Goal: Information Seeking & Learning: Learn about a topic

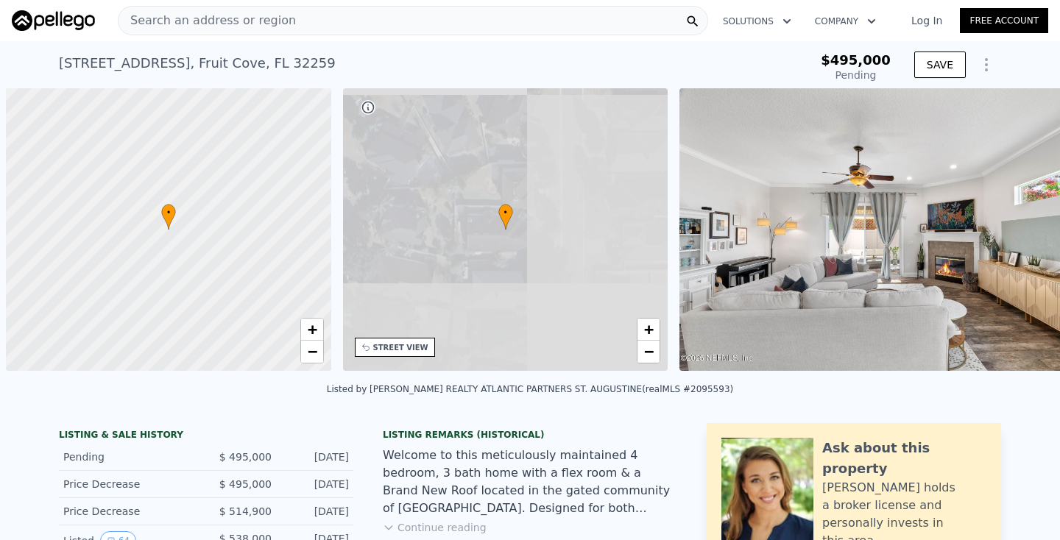
scroll to position [0, 6]
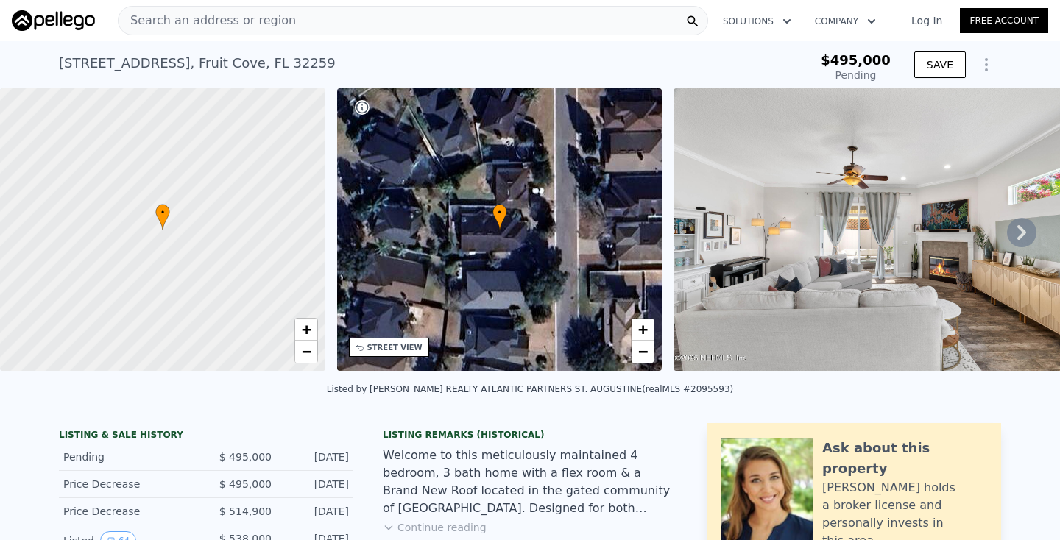
type input "-$ 524,784"
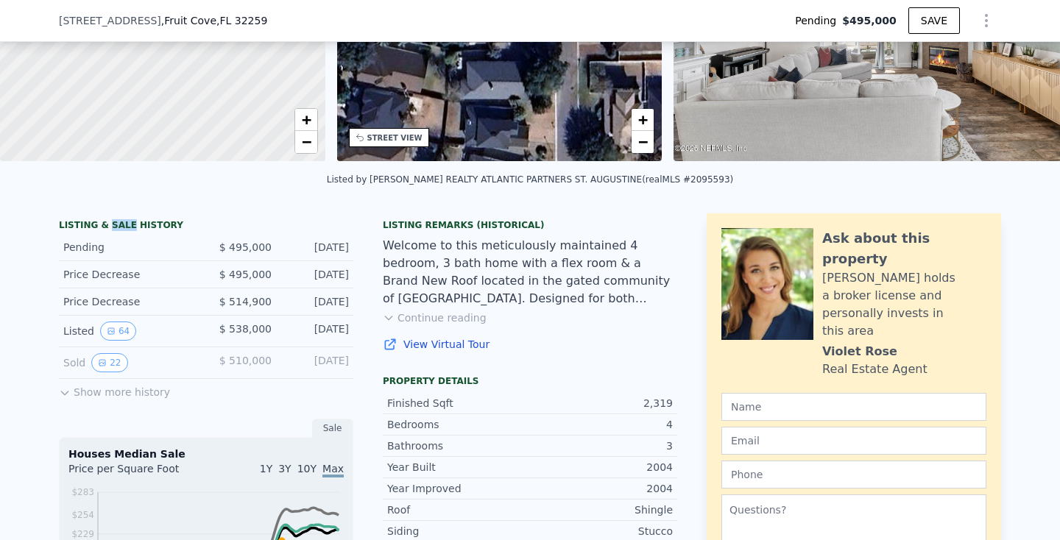
click at [115, 388] on button "Show more history" at bounding box center [114, 389] width 111 height 21
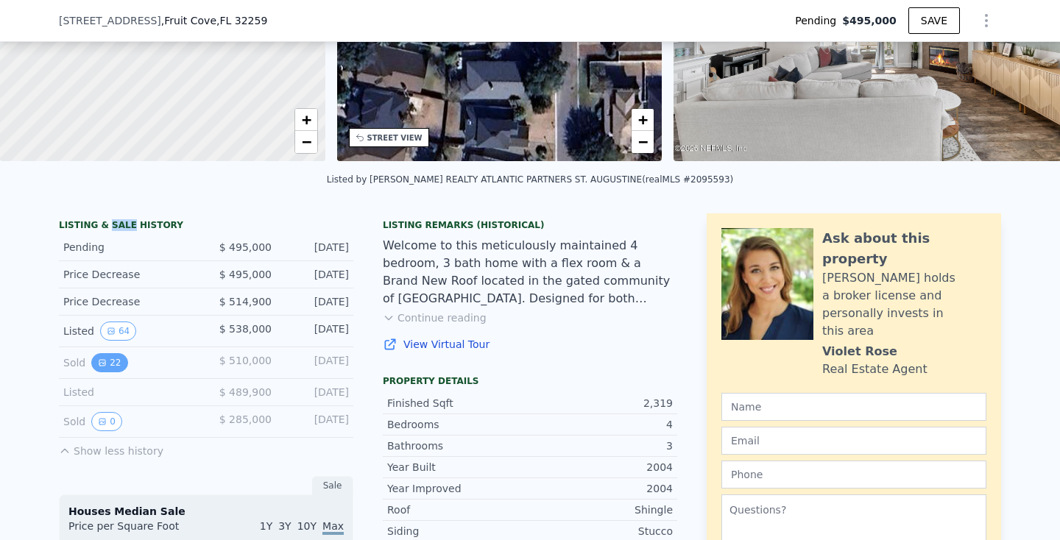
click at [113, 354] on button "22" at bounding box center [109, 362] width 36 height 19
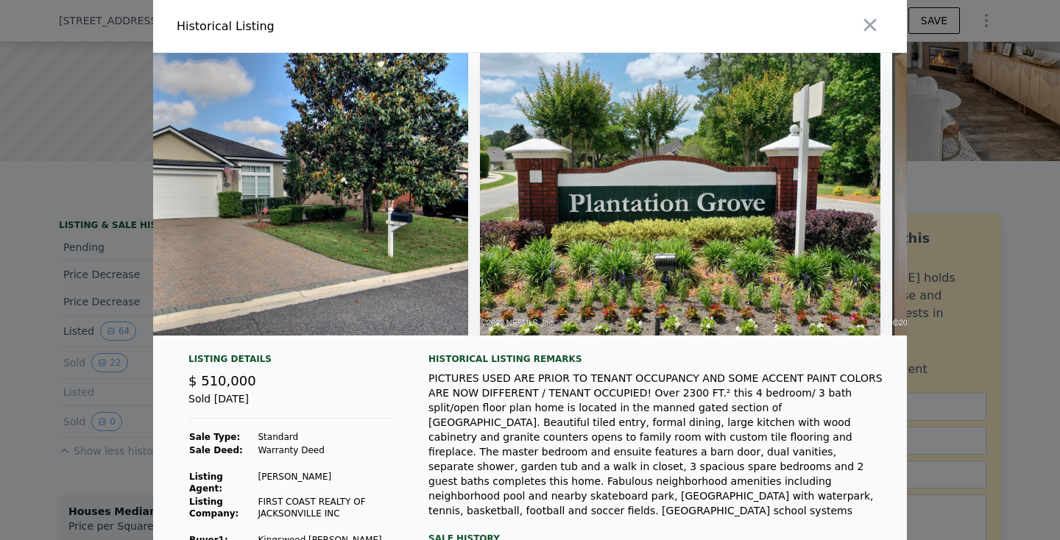
scroll to position [0, 137]
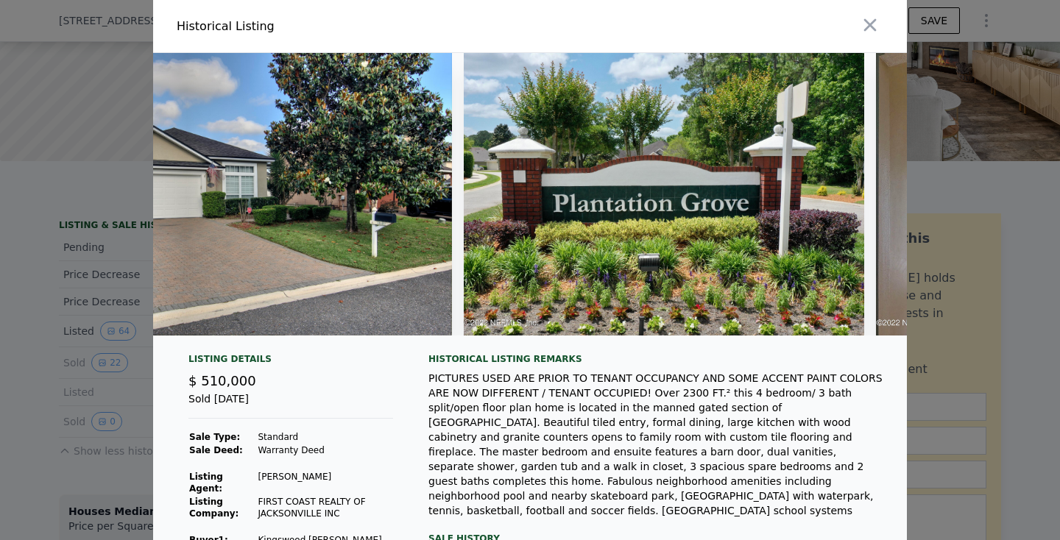
type input "$ 504,000"
type input "-$ 51,862"
click at [875, 21] on icon "button" at bounding box center [870, 25] width 13 height 13
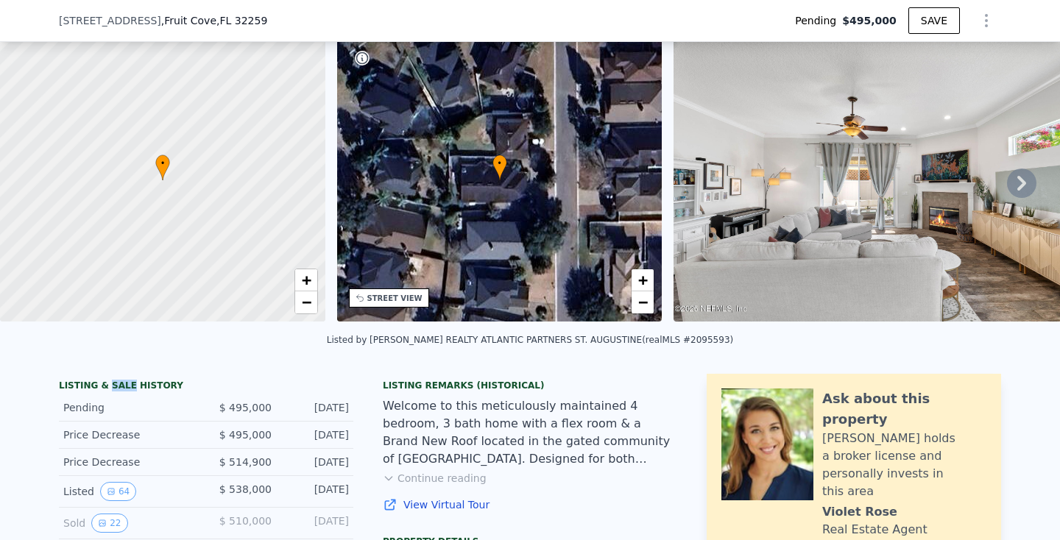
scroll to position [138, 0]
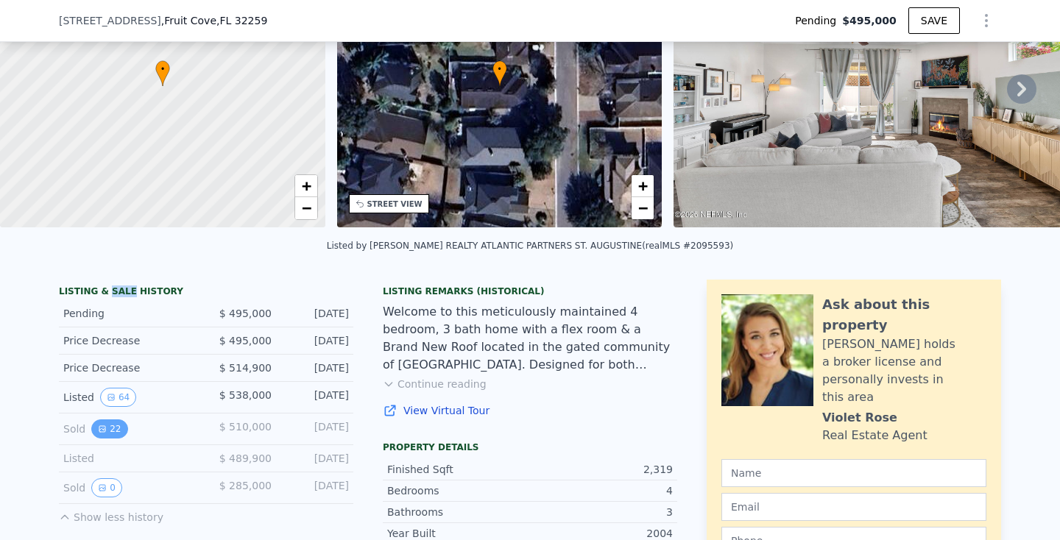
click at [116, 432] on button "22" at bounding box center [109, 429] width 36 height 19
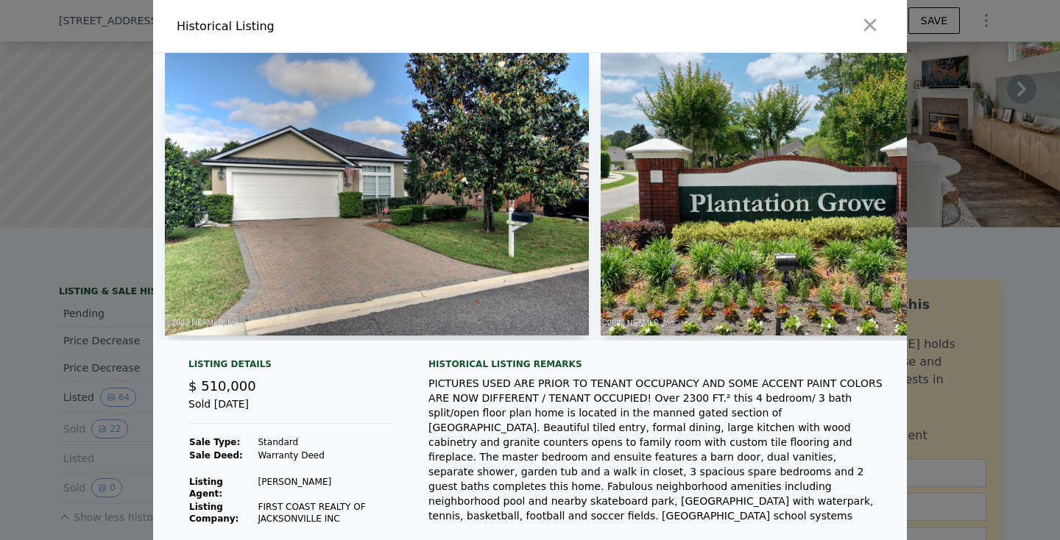
scroll to position [0, 0]
drag, startPoint x: 470, startPoint y: 119, endPoint x: 512, endPoint y: -32, distance: 155.9
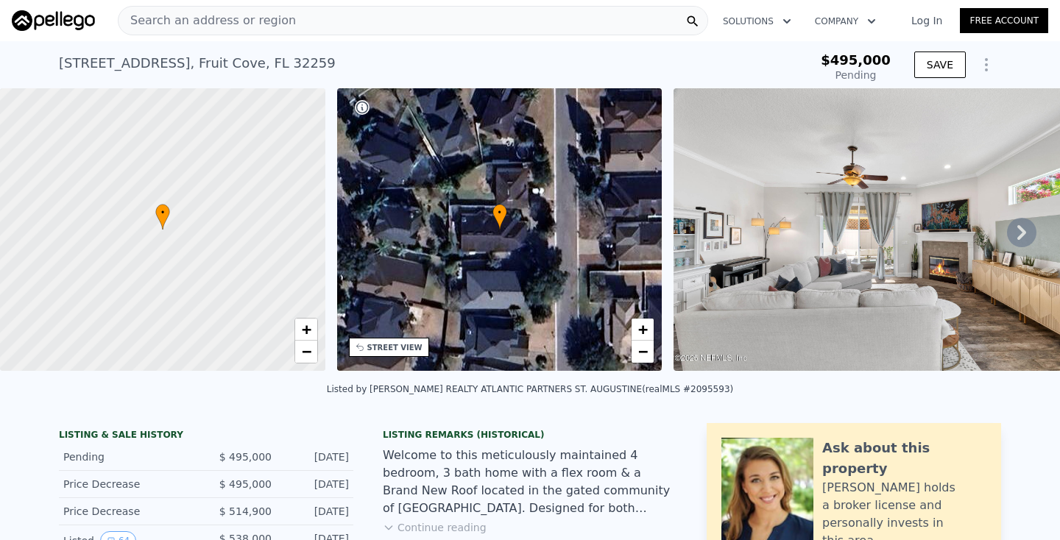
scroll to position [281, 0]
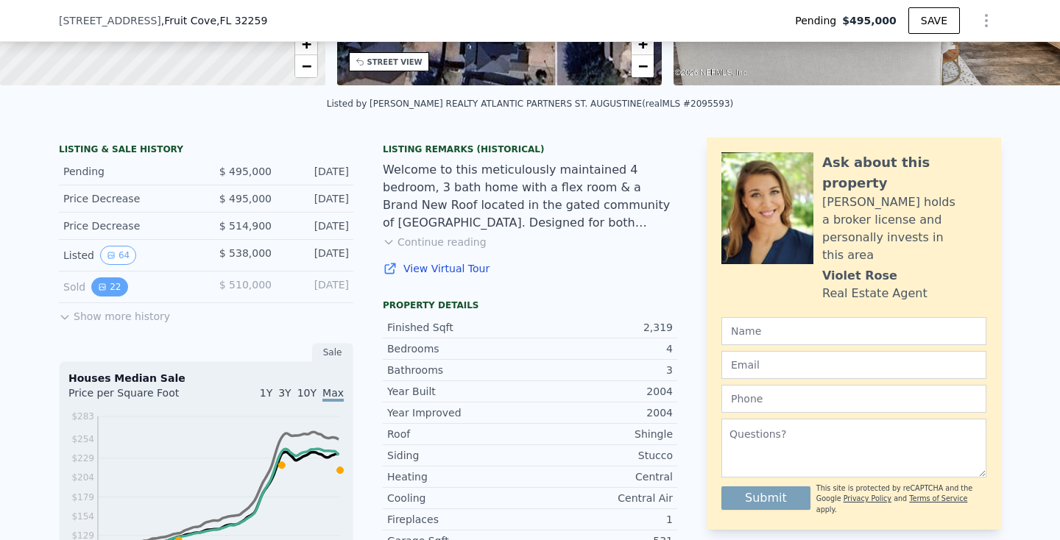
click at [111, 290] on button "22" at bounding box center [109, 287] width 36 height 19
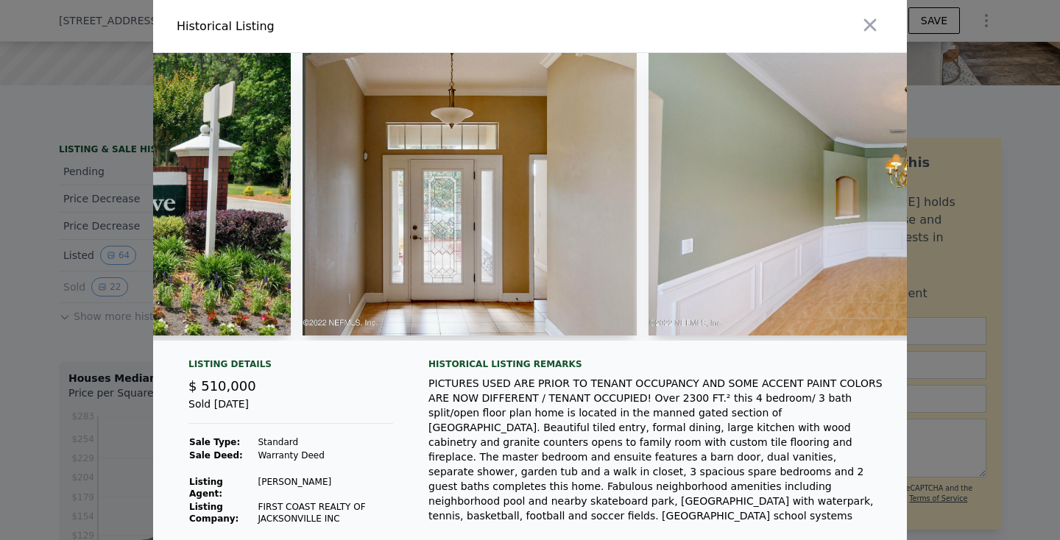
scroll to position [0, 811]
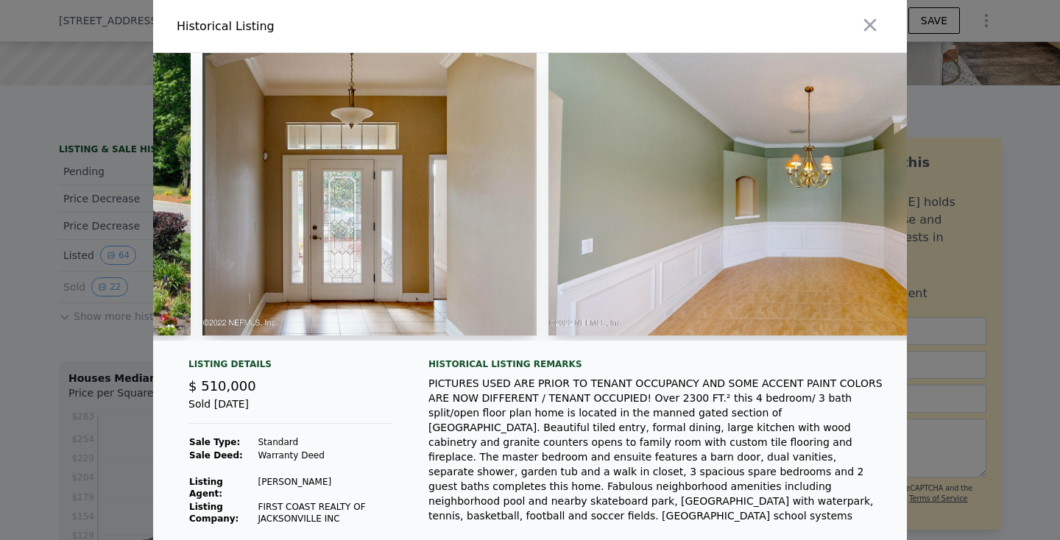
type input "$ 504,000"
type input "-$ 51,862"
click at [350, 147] on img at bounding box center [369, 194] width 334 height 283
click at [358, 222] on img at bounding box center [369, 194] width 334 height 283
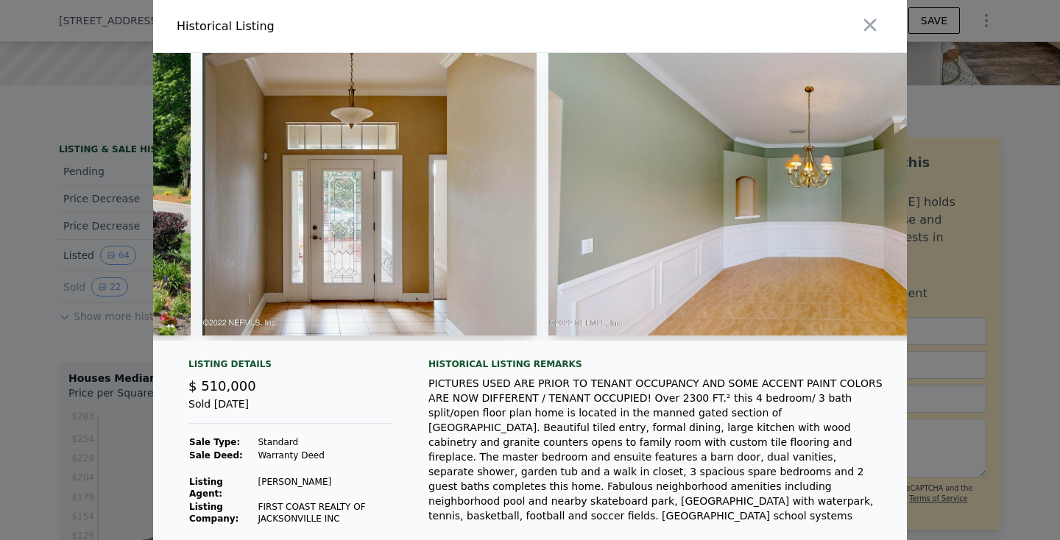
click at [358, 222] on img at bounding box center [369, 194] width 334 height 283
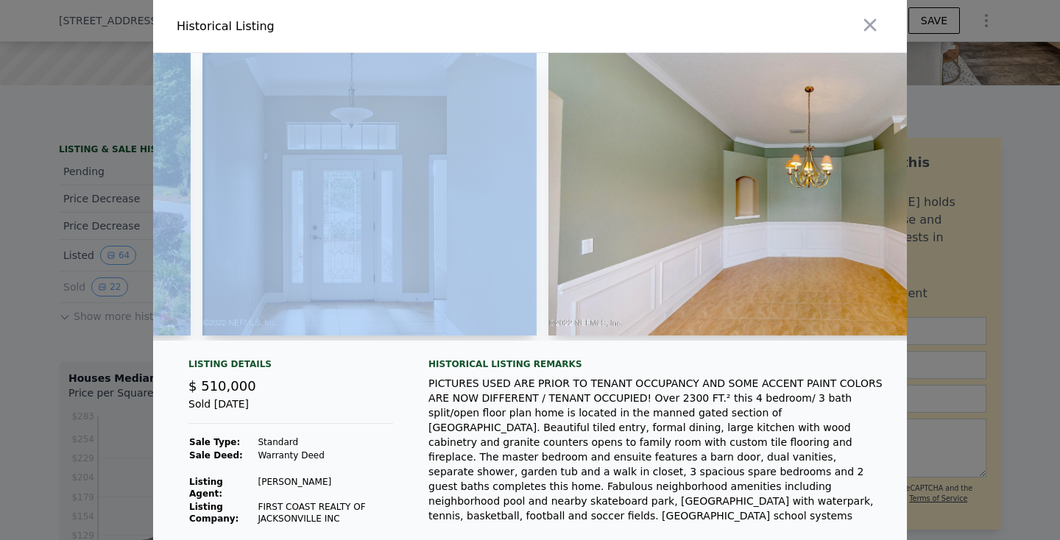
click at [358, 222] on img at bounding box center [369, 194] width 334 height 283
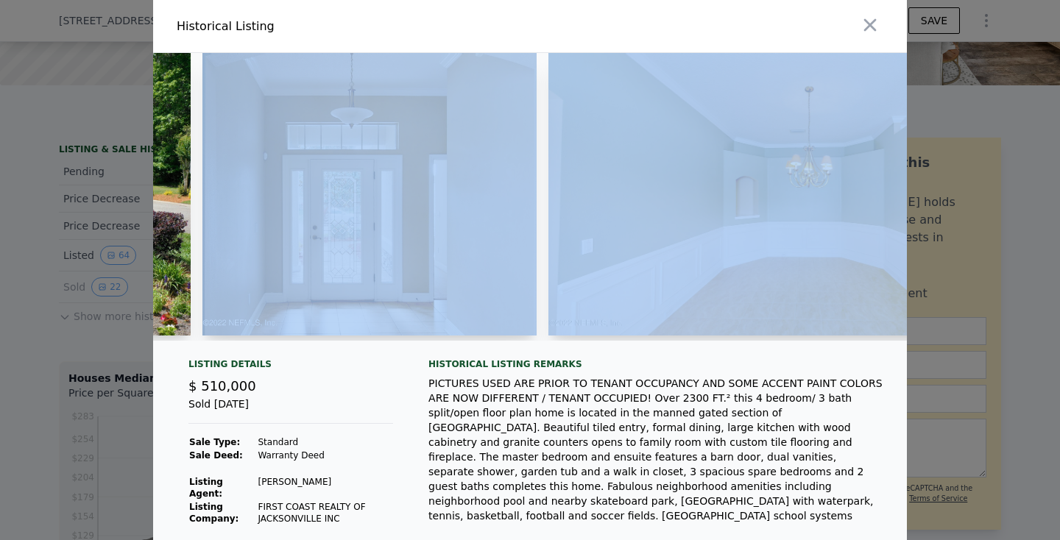
click at [358, 222] on img at bounding box center [369, 194] width 334 height 283
click at [361, 353] on div at bounding box center [530, 203] width 754 height 300
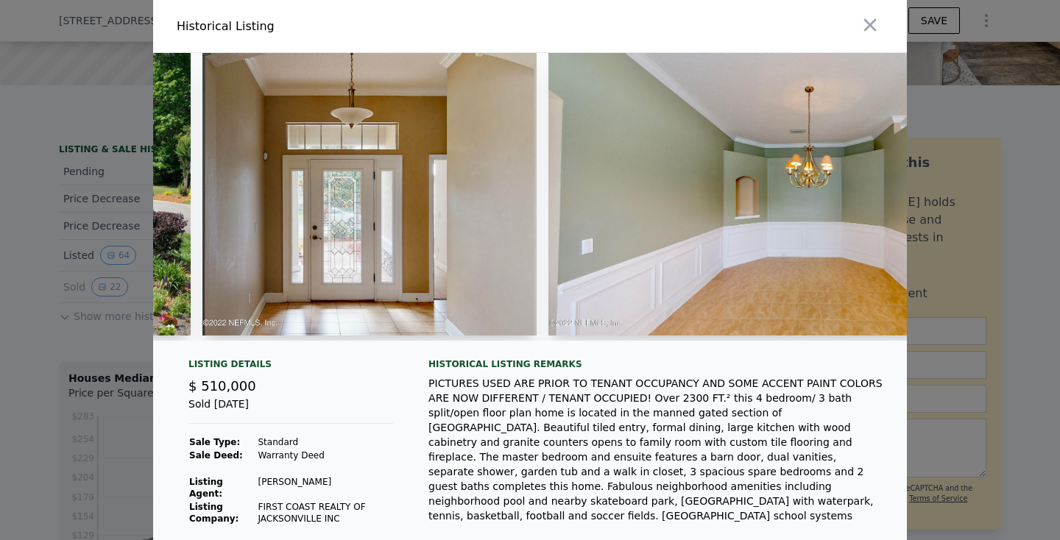
drag, startPoint x: 311, startPoint y: 192, endPoint x: 512, endPoint y: -66, distance: 326.4
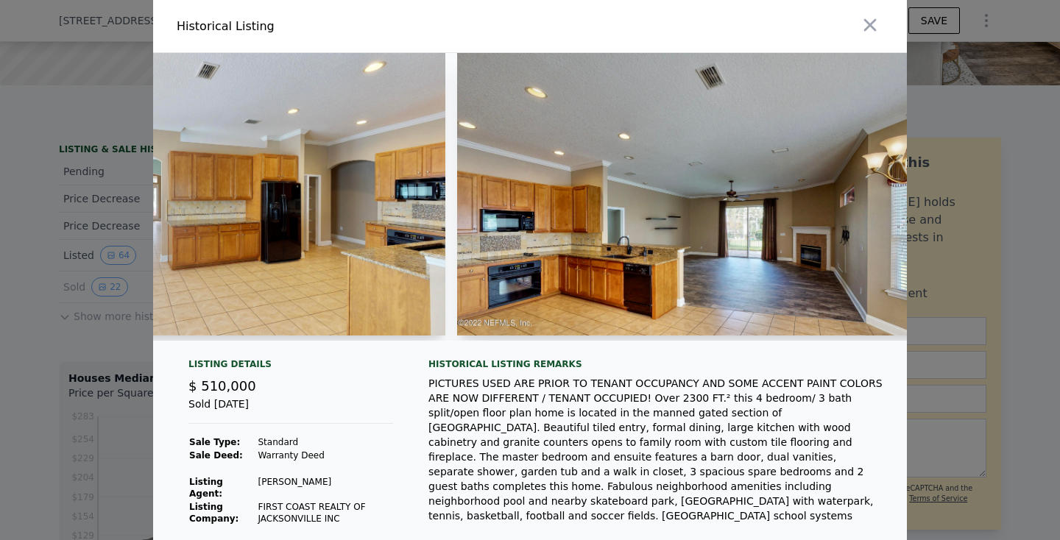
scroll to position [0, 2455]
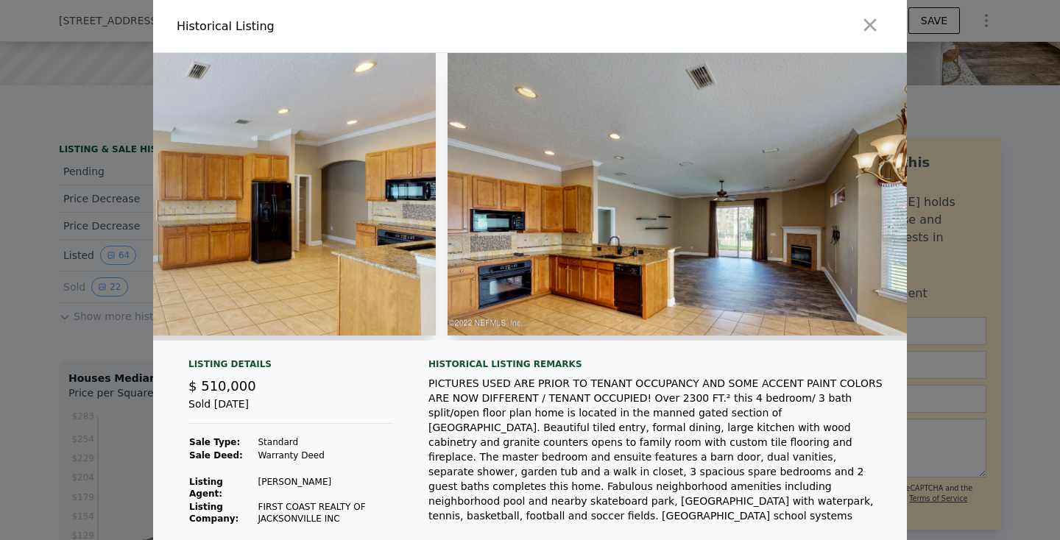
drag, startPoint x: 657, startPoint y: 178, endPoint x: 781, endPoint y: -71, distance: 278.2
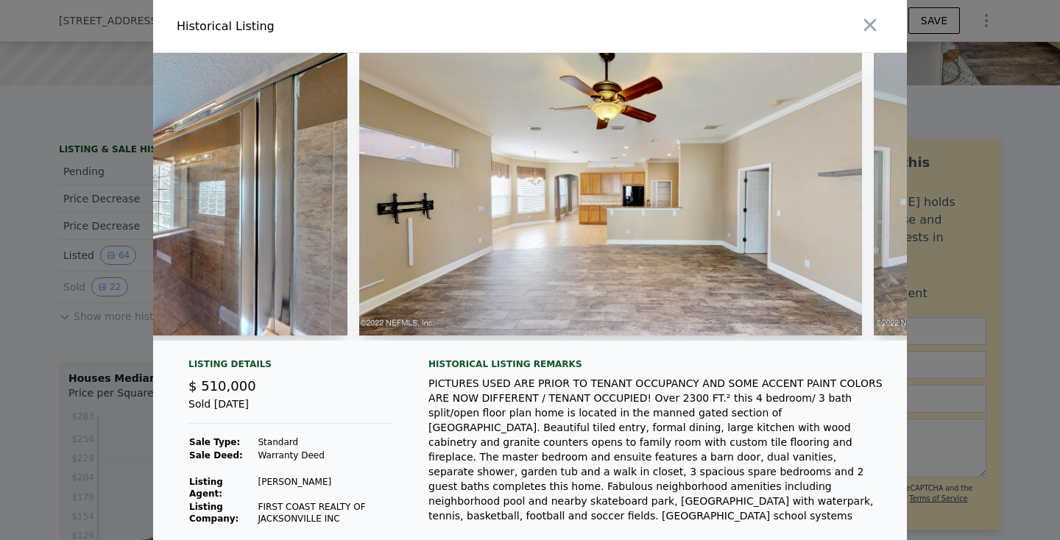
scroll to position [0, 4602]
drag, startPoint x: 542, startPoint y: 202, endPoint x: 786, endPoint y: -84, distance: 375.5
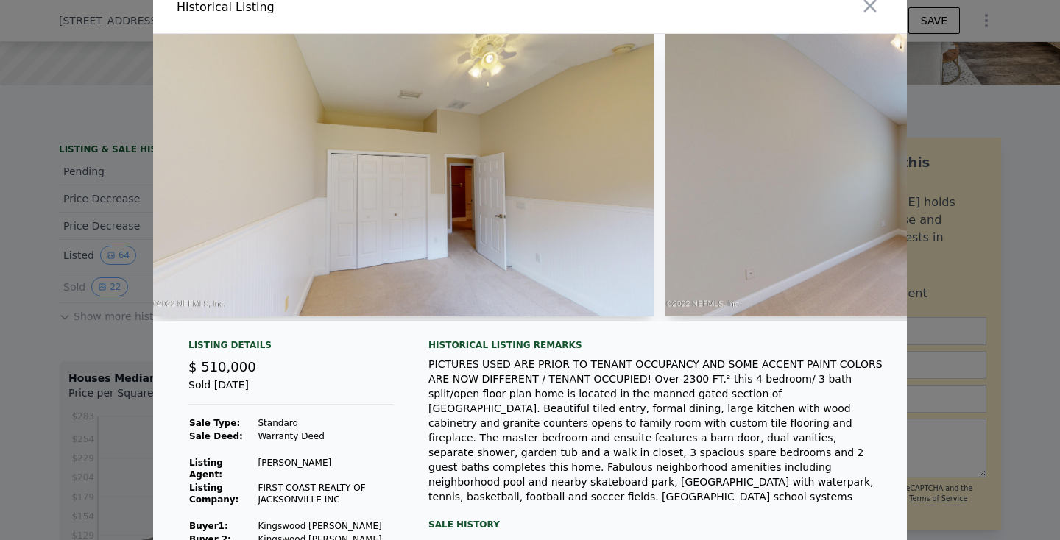
scroll to position [0, 7428]
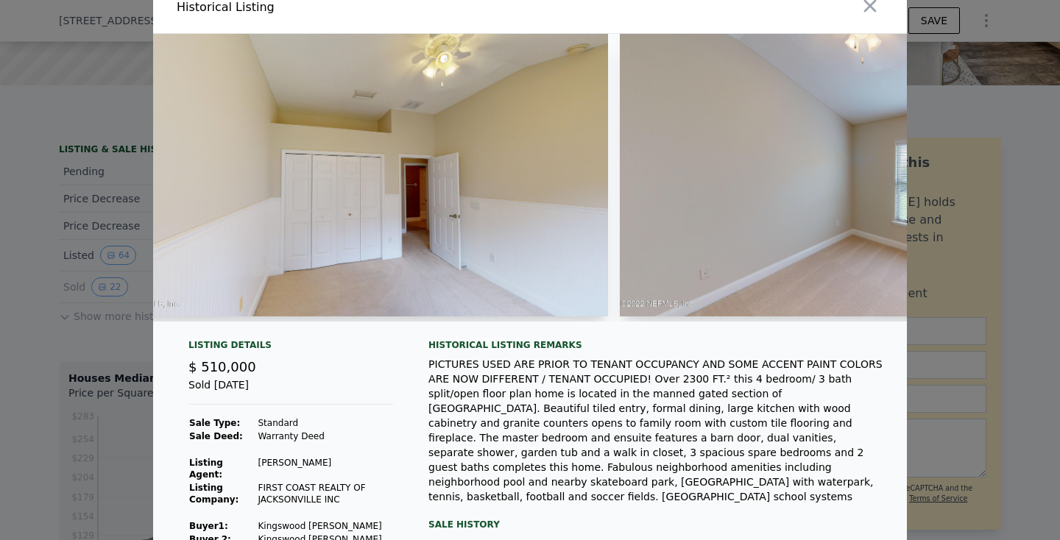
drag, startPoint x: 316, startPoint y: 243, endPoint x: 613, endPoint y: -62, distance: 425.4
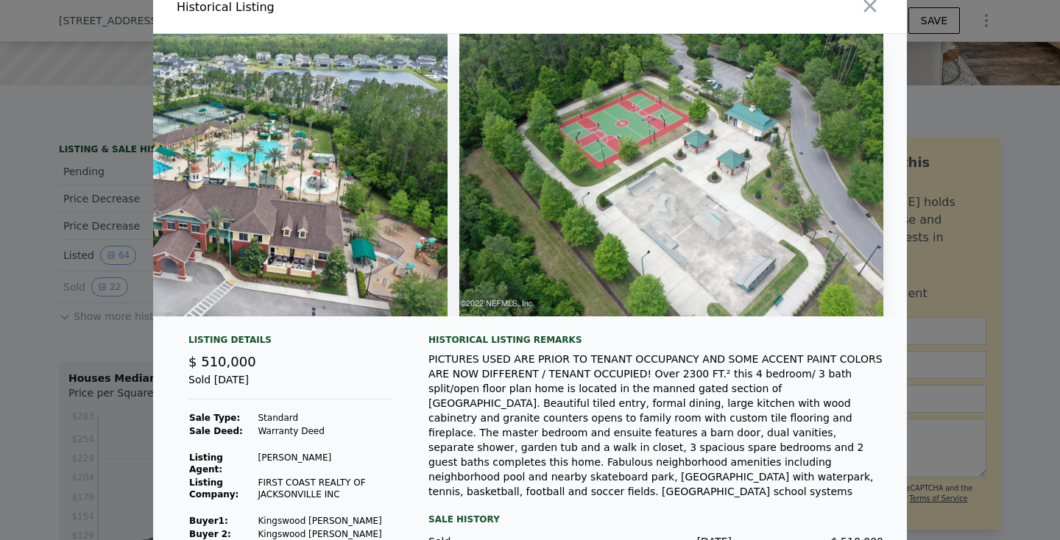
scroll to position [0, 10039]
click at [875, 13] on icon "button" at bounding box center [870, 6] width 21 height 21
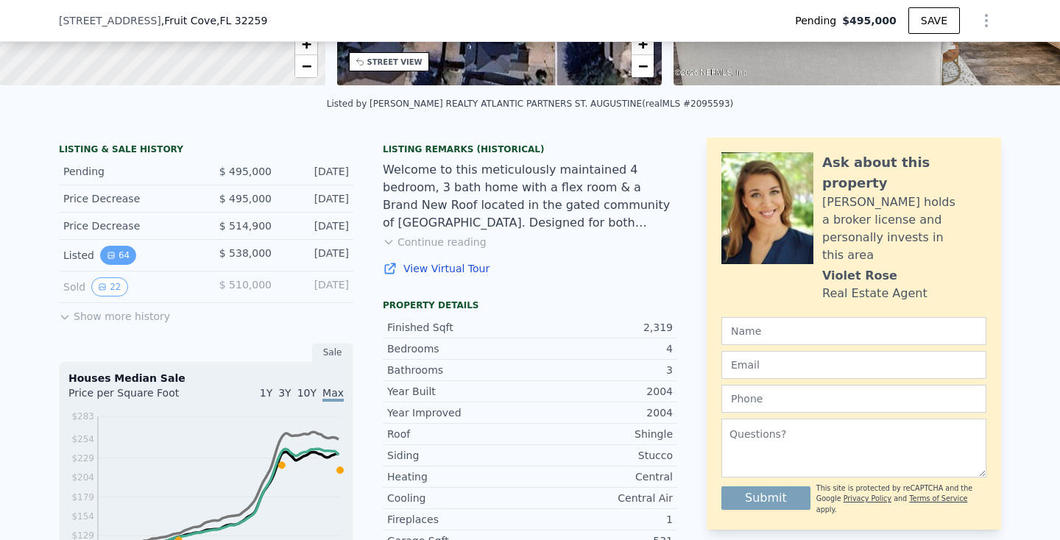
click at [115, 255] on button "64" at bounding box center [118, 255] width 36 height 19
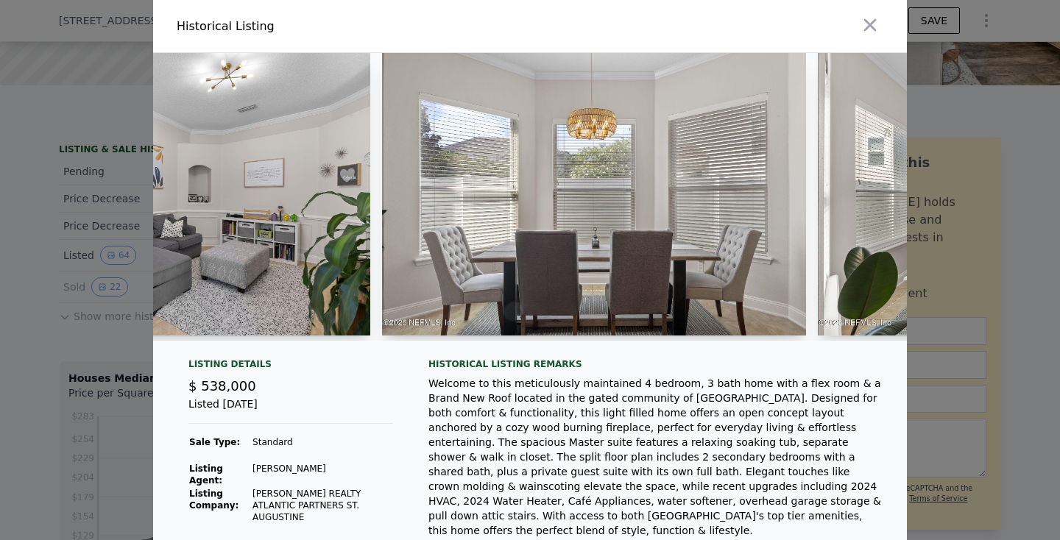
scroll to position [0, 2842]
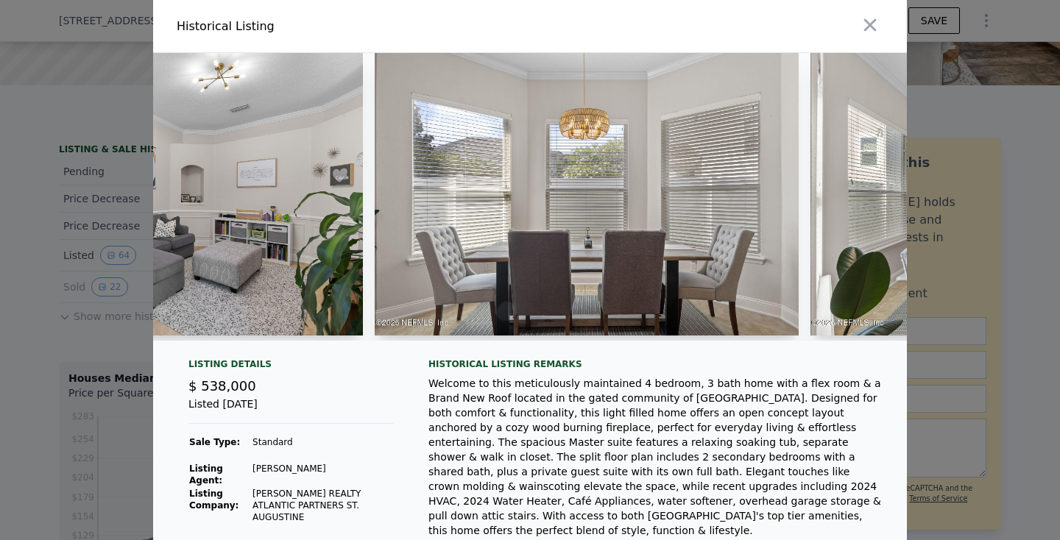
drag, startPoint x: 551, startPoint y: 214, endPoint x: 659, endPoint y: -63, distance: 297.0
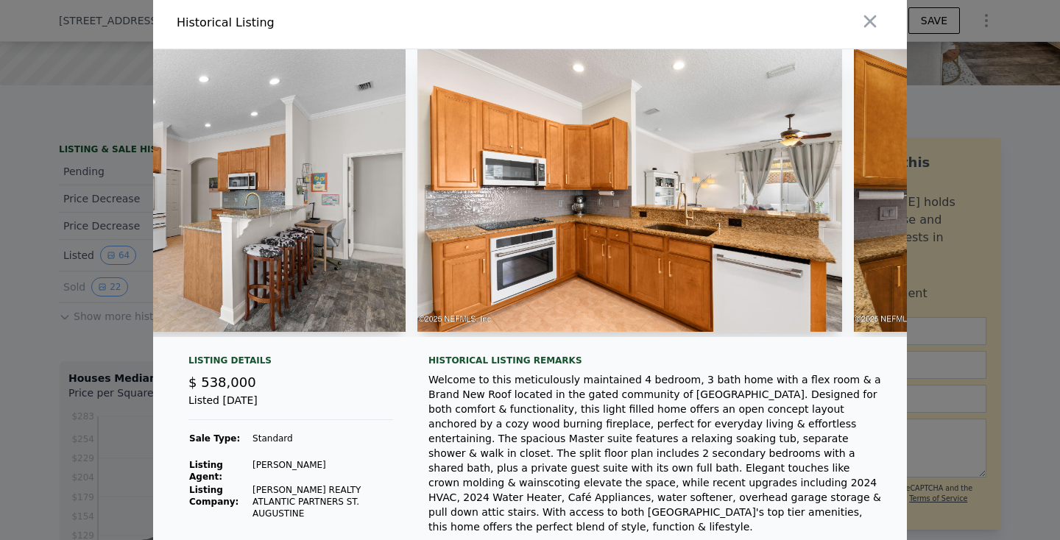
scroll to position [0, 4106]
drag, startPoint x: 571, startPoint y: 216, endPoint x: 618, endPoint y: -62, distance: 282.1
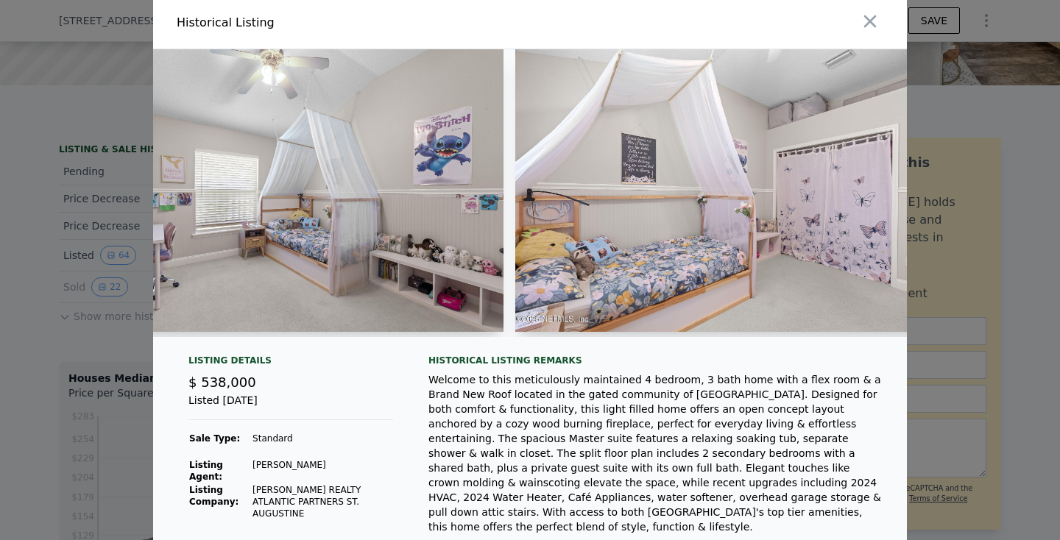
scroll to position [0, 9718]
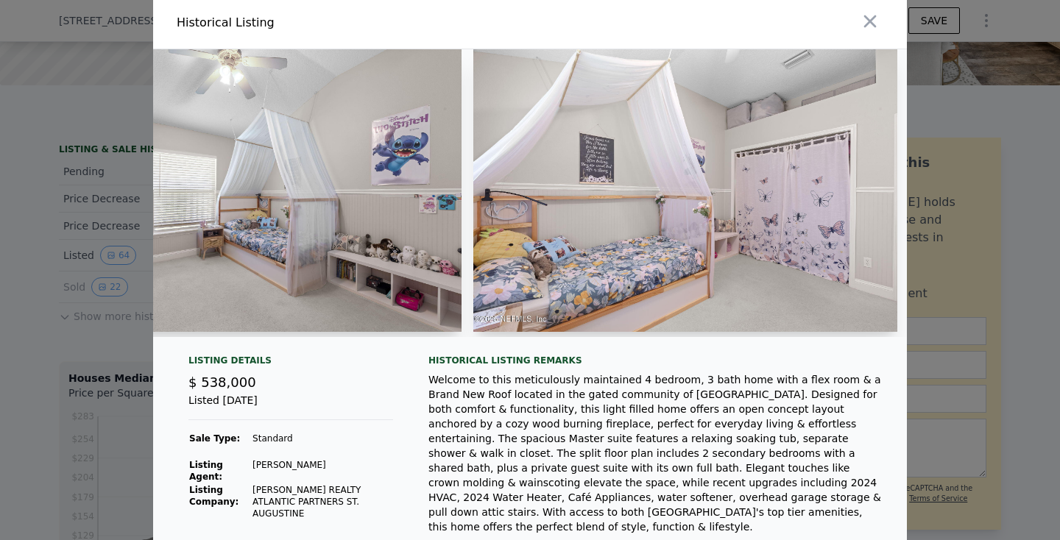
drag, startPoint x: 602, startPoint y: 225, endPoint x: 636, endPoint y: -63, distance: 289.1
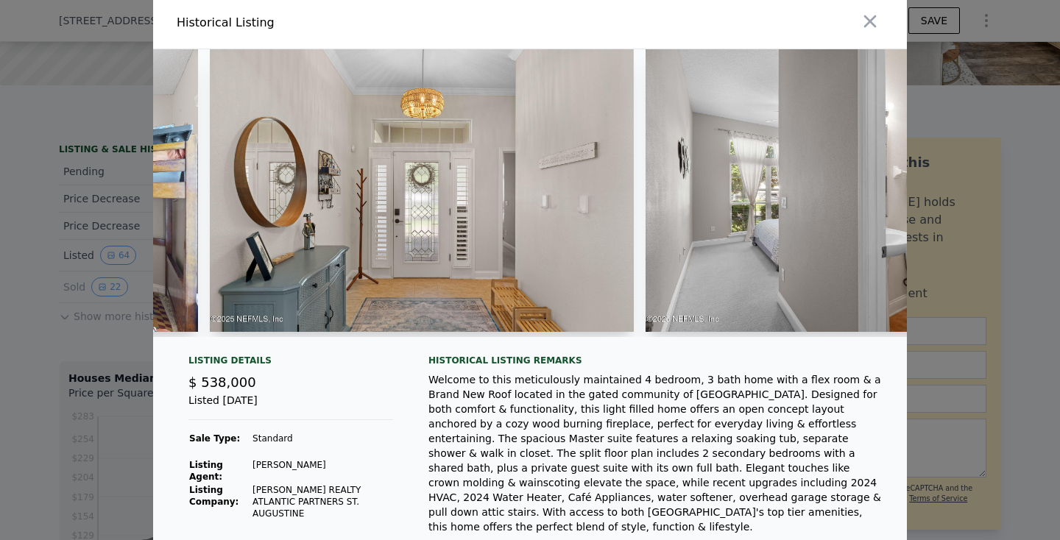
scroll to position [0, 12599]
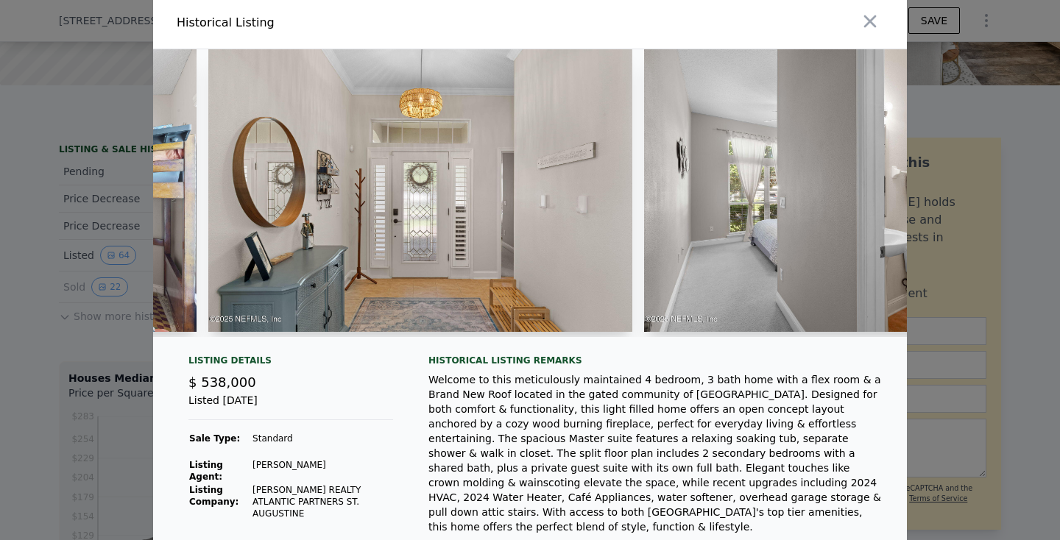
drag, startPoint x: 442, startPoint y: 203, endPoint x: 604, endPoint y: -66, distance: 314.8
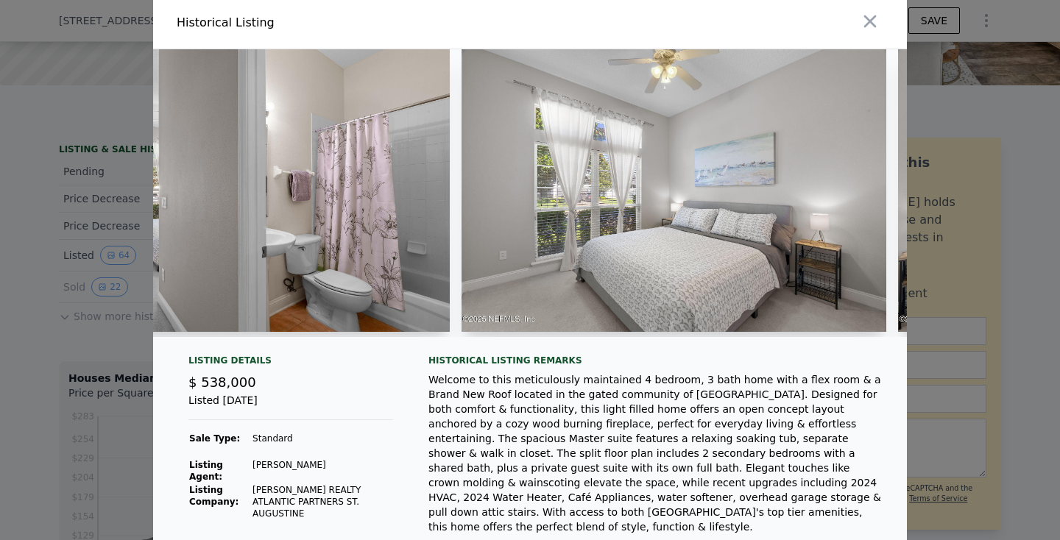
scroll to position [0, 13225]
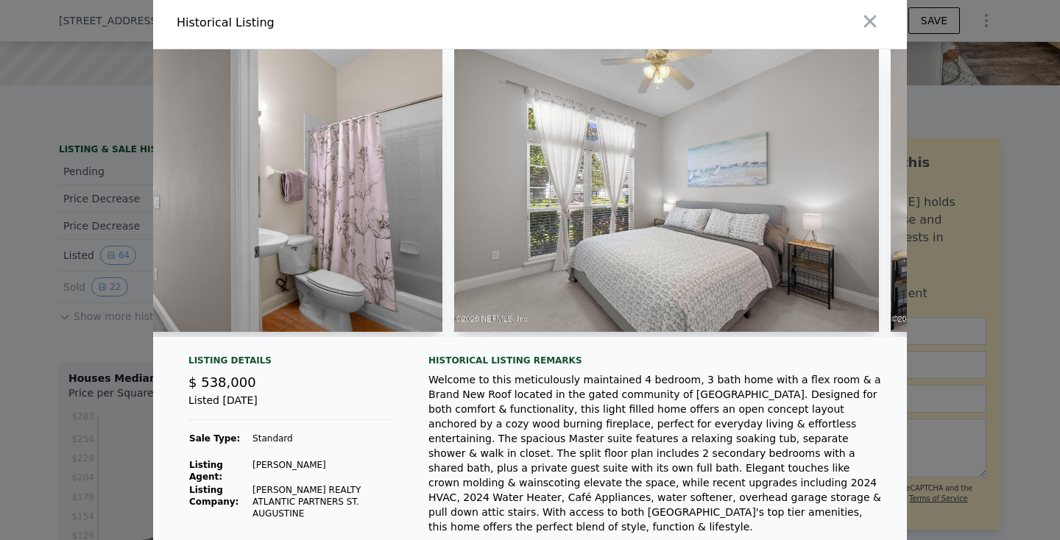
drag, startPoint x: 677, startPoint y: 254, endPoint x: 655, endPoint y: -68, distance: 323.2
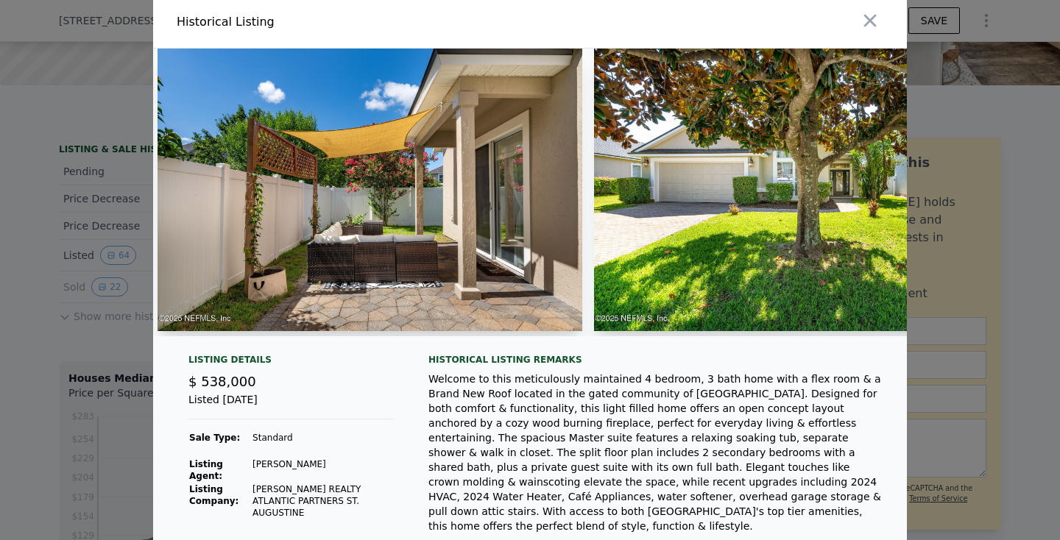
scroll to position [0, 17169]
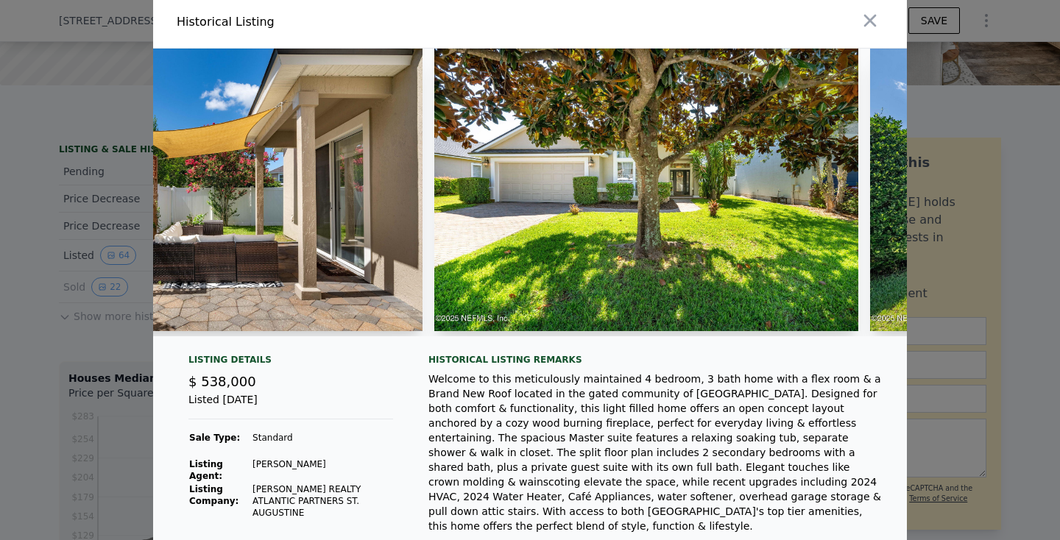
drag, startPoint x: 574, startPoint y: 205, endPoint x: 589, endPoint y: -62, distance: 267.7
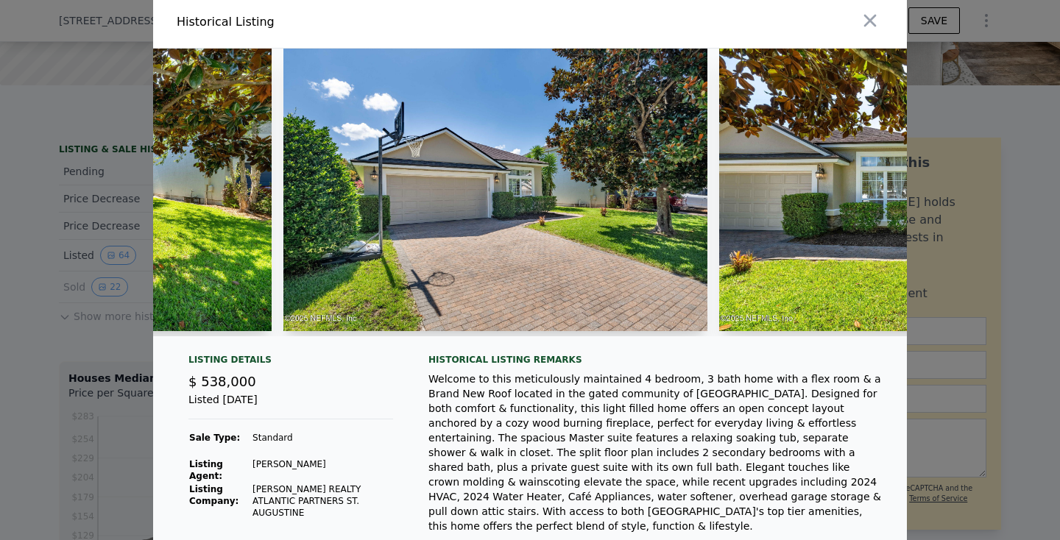
scroll to position [0, 17767]
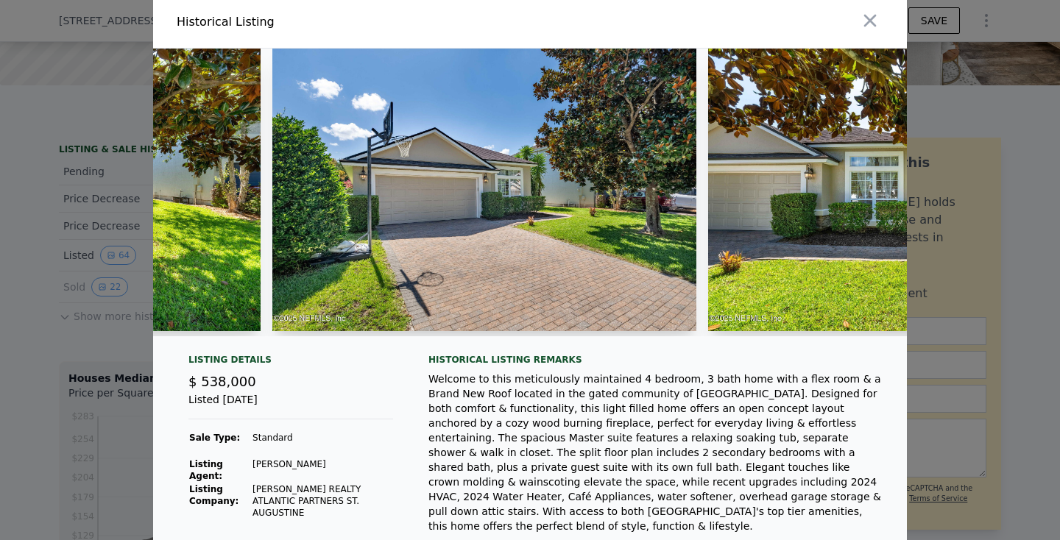
click at [51, 258] on div at bounding box center [530, 270] width 1060 height 540
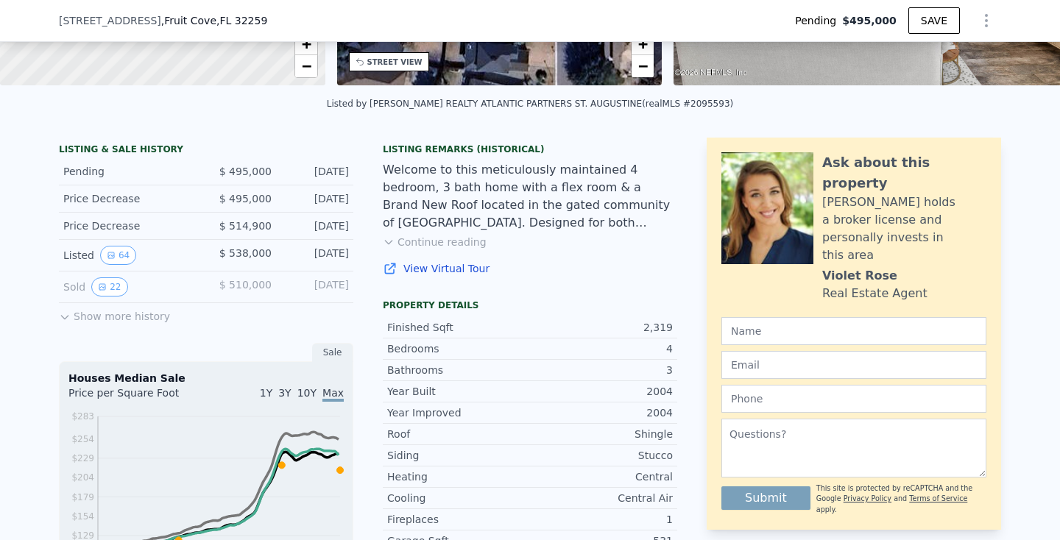
click at [250, 247] on span "$ 538,000" at bounding box center [245, 253] width 52 height 12
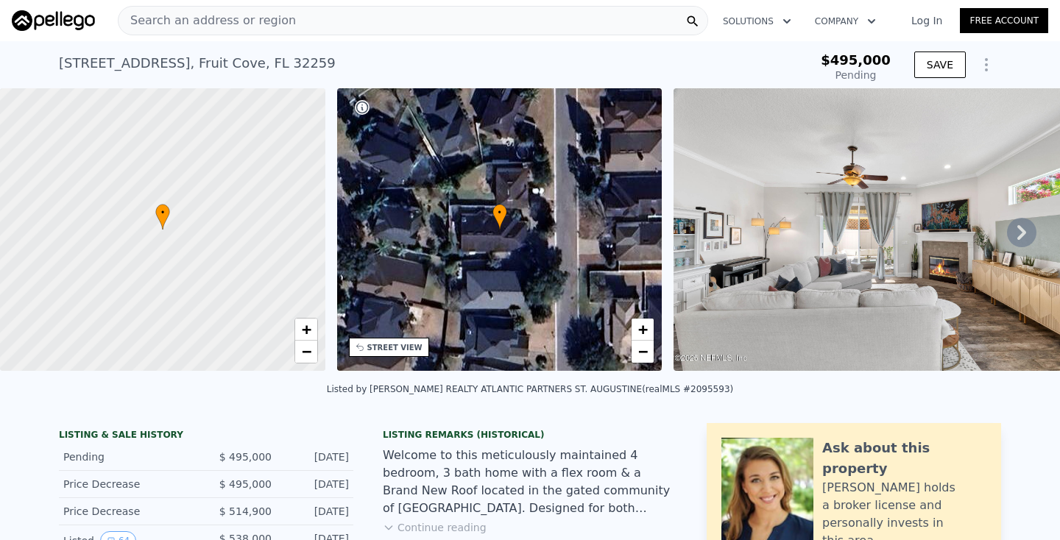
scroll to position [0, 0]
click at [990, 62] on icon "Show Options" at bounding box center [987, 65] width 18 height 18
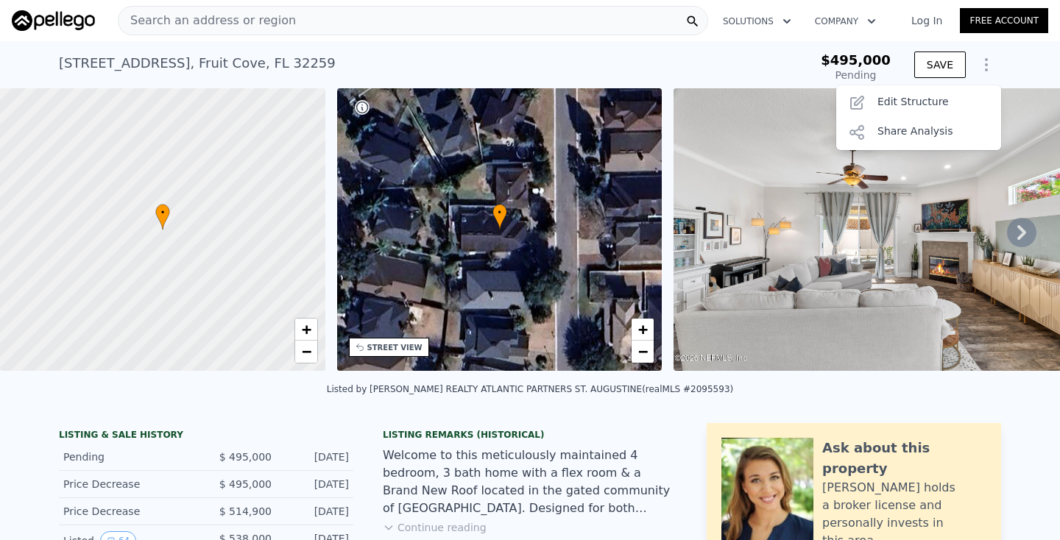
click at [731, 63] on div "1640 Summerdown Way , Fruit Cove , FL 32259 Pending from $495k" at bounding box center [406, 67] width 695 height 41
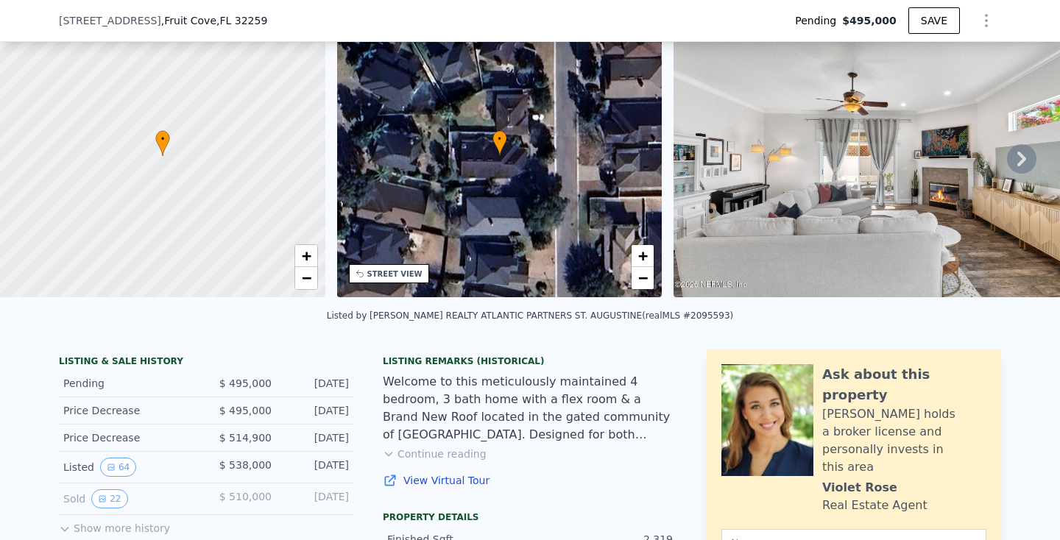
scroll to position [68, 0]
